Goal: Find specific page/section: Find specific page/section

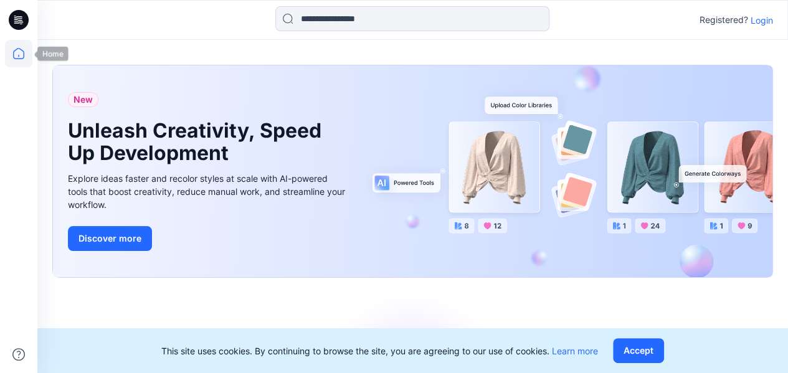
click at [26, 52] on icon at bounding box center [18, 53] width 27 height 27
click at [21, 21] on icon at bounding box center [19, 20] width 20 height 20
click at [774, 27] on div "Registered? Login" at bounding box center [412, 19] width 750 height 27
click at [767, 20] on p "Login" at bounding box center [762, 20] width 22 height 13
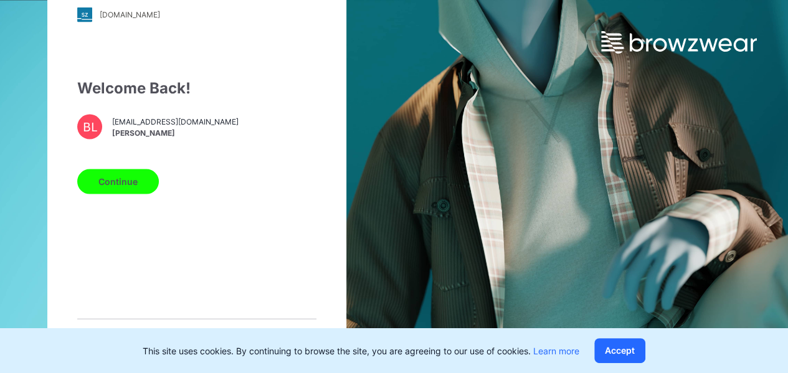
click at [138, 176] on button "Continue" at bounding box center [118, 181] width 82 height 25
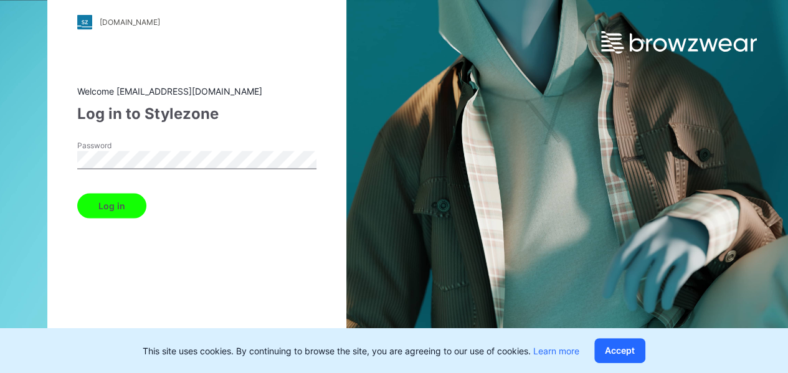
click at [115, 210] on button "Log in" at bounding box center [111, 205] width 69 height 25
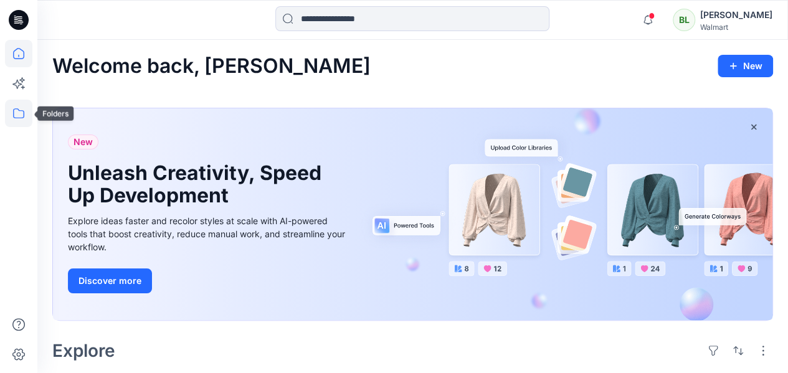
click at [26, 113] on icon at bounding box center [18, 113] width 27 height 27
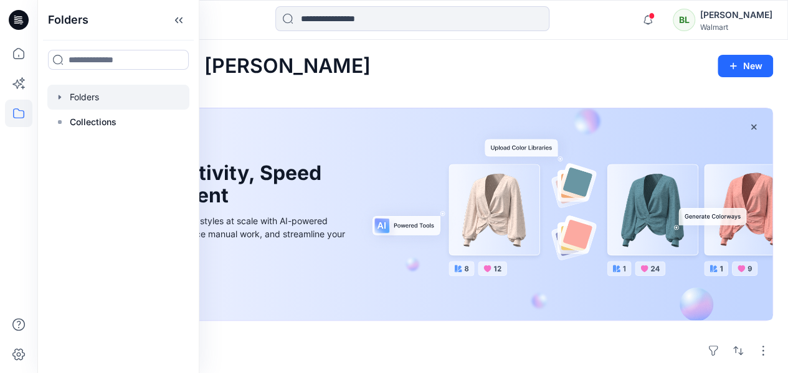
click at [120, 90] on div at bounding box center [118, 97] width 142 height 25
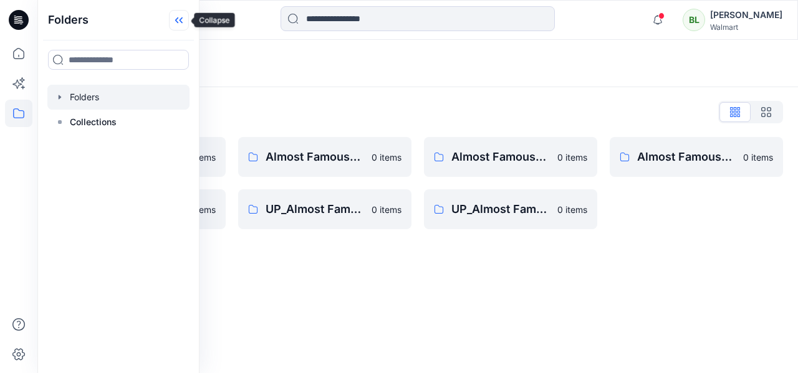
click at [179, 19] on icon at bounding box center [179, 20] width 20 height 21
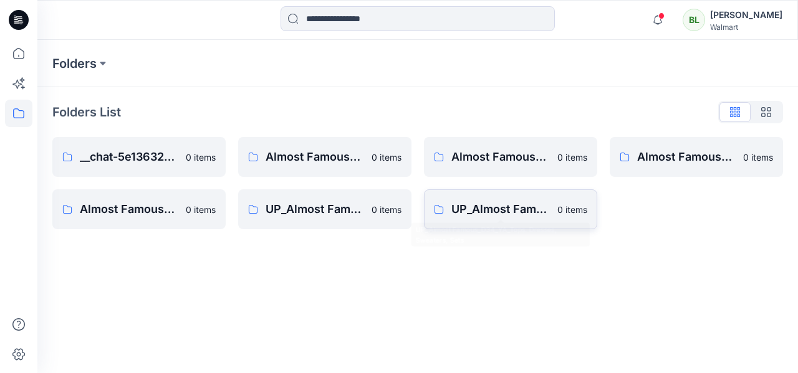
click at [493, 199] on link "UP_Almost Famous_D34_YA_Tops. Dresses, Sweaters, Sets 0 items" at bounding box center [510, 209] width 173 height 40
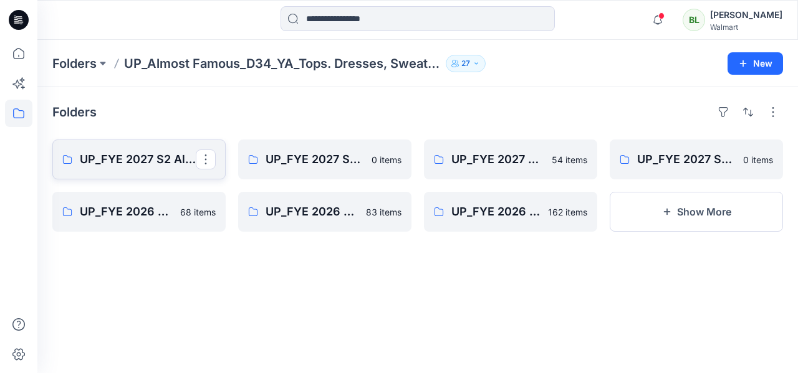
click at [87, 159] on p "UP_FYE 2027 S2 Almost Famous YA Tops, Dresses, Sweaters, Sets" at bounding box center [138, 159] width 116 height 17
